Goal: Book appointment/travel/reservation

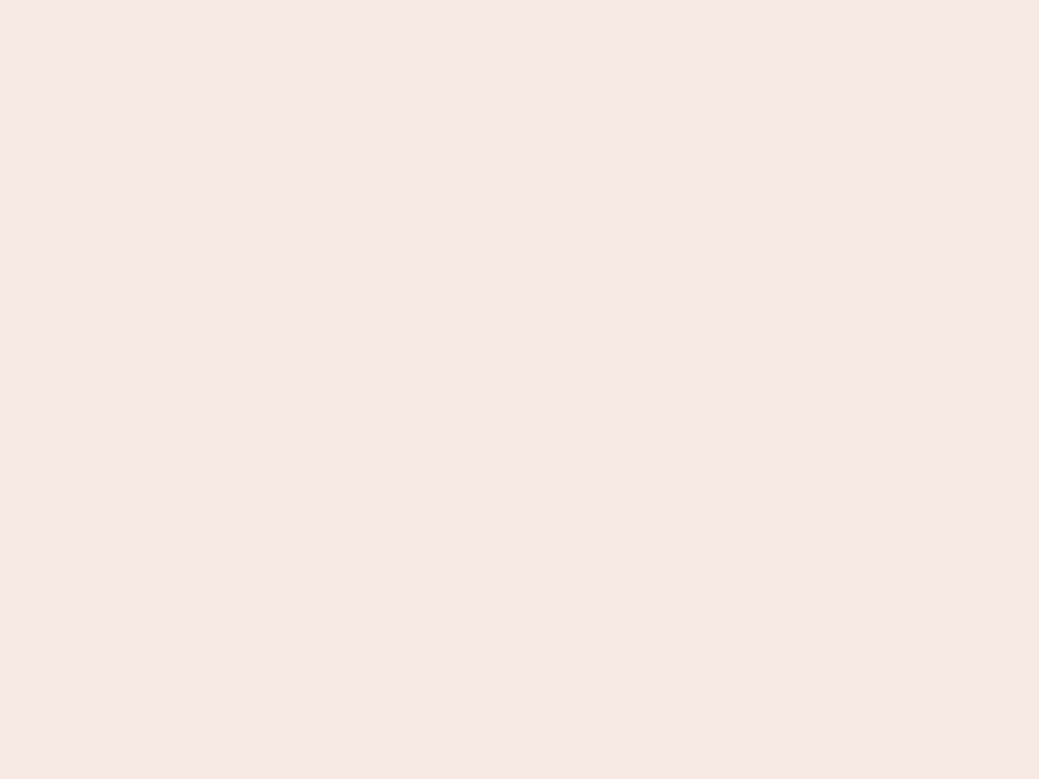
click at [519, 390] on nb-app "Almost there Thank you for registering for Newbook. Your account is under revie…" at bounding box center [519, 389] width 1039 height 779
click at [519, 0] on nb-app "Almost there Thank you for registering for Newbook. Your account is under revie…" at bounding box center [519, 389] width 1039 height 779
click at [555, 0] on nb-app "Almost there Thank you for registering for Newbook. Your account is under revie…" at bounding box center [519, 389] width 1039 height 779
click at [519, 390] on nb-app "Almost there Thank you for registering for Newbook. Your account is under revie…" at bounding box center [519, 389] width 1039 height 779
click at [519, 0] on nb-app "Almost there Thank you for registering for Newbook. Your account is under revie…" at bounding box center [519, 389] width 1039 height 779
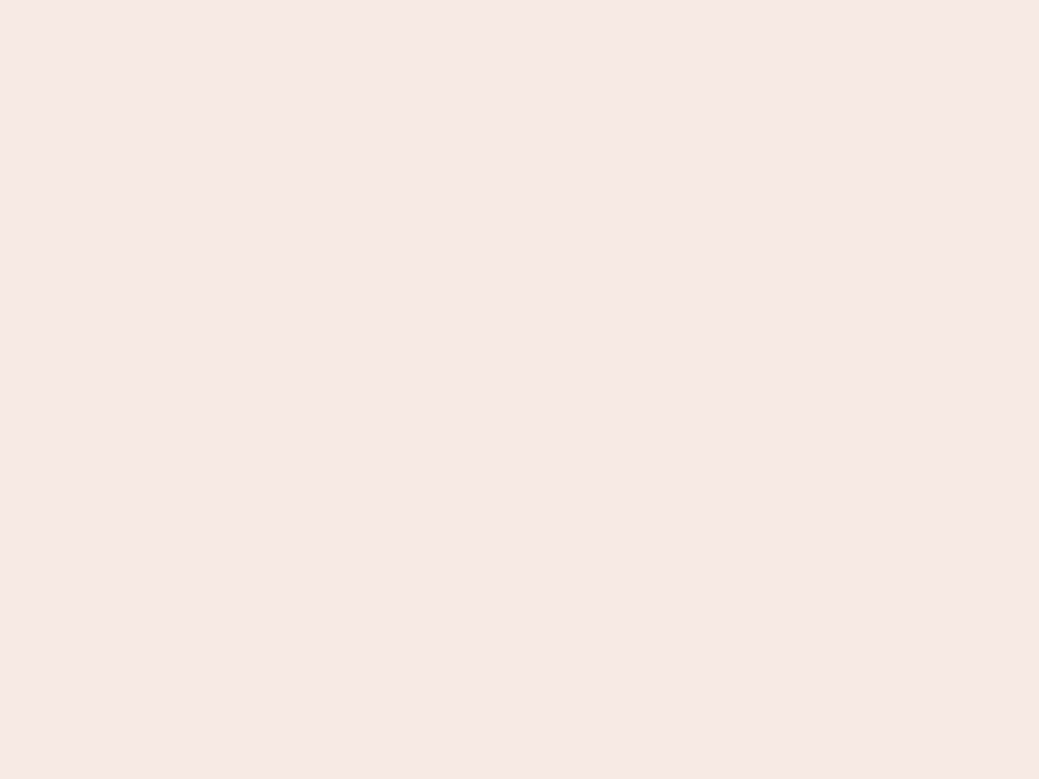
click at [363, 0] on nb-app "Almost there Thank you for registering for Newbook. Your account is under revie…" at bounding box center [519, 389] width 1039 height 779
click at [519, 390] on nb-app "Almost there Thank you for registering for Newbook. Your account is under revie…" at bounding box center [519, 389] width 1039 height 779
click at [519, 0] on nb-app "Almost there Thank you for registering for Newbook. Your account is under revie…" at bounding box center [519, 389] width 1039 height 779
click at [363, 0] on nb-app "Almost there Thank you for registering for Newbook. Your account is under revie…" at bounding box center [519, 389] width 1039 height 779
click at [519, 390] on nb-app "Almost there Thank you for registering for Newbook. Your account is under revie…" at bounding box center [519, 389] width 1039 height 779
